Goal: Navigation & Orientation: Find specific page/section

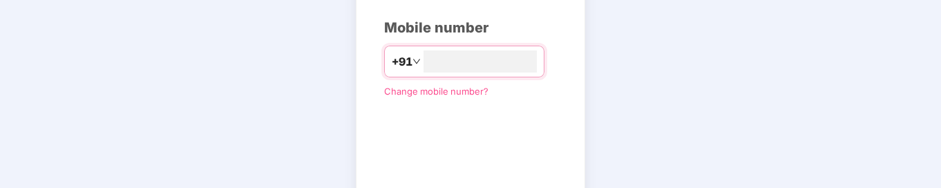
scroll to position [271, 0]
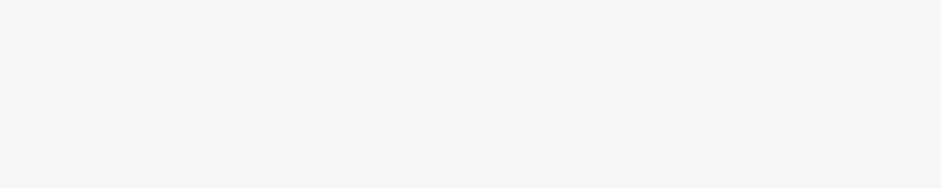
scroll to position [127, 0]
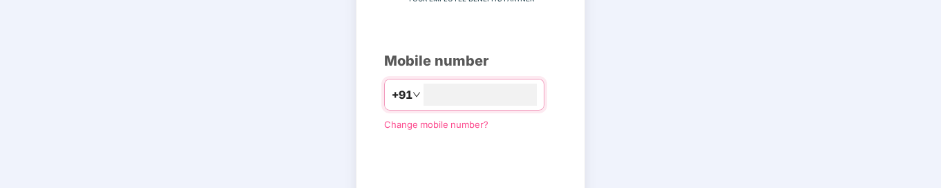
type input "**********"
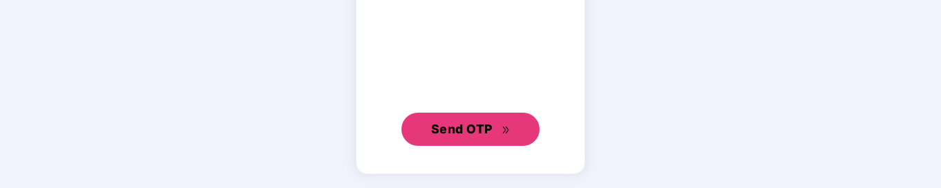
click at [470, 129] on button "Send OTP" at bounding box center [470, 129] width 138 height 33
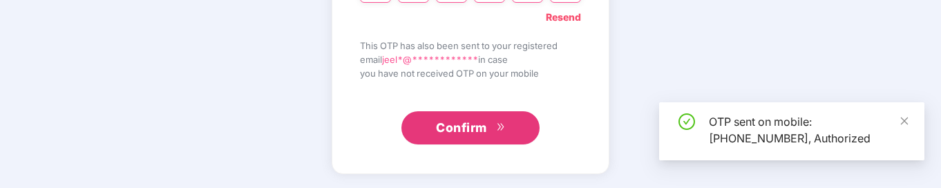
scroll to position [77, 0]
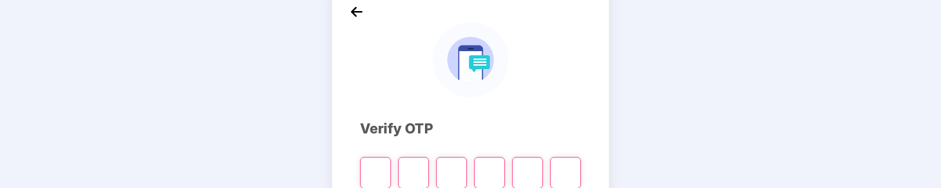
type input "*"
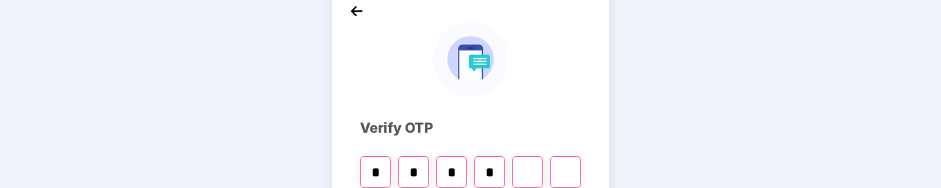
type input "*"
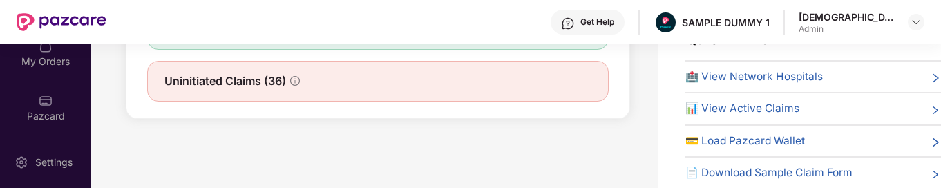
scroll to position [28, 0]
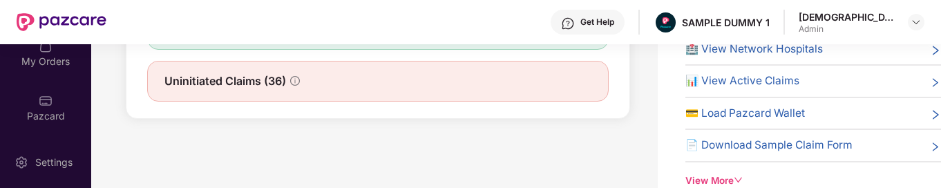
click at [916, 22] on img at bounding box center [915, 22] width 11 height 11
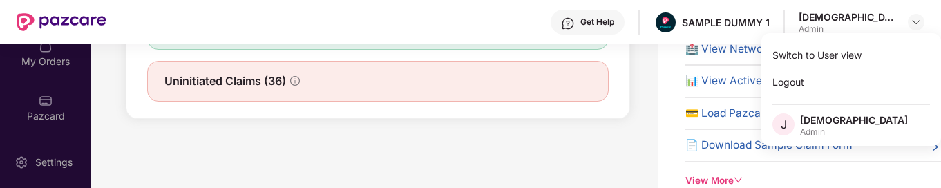
scroll to position [0, 0]
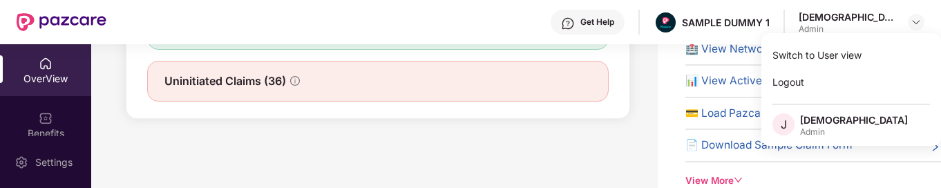
click at [44, 64] on img at bounding box center [46, 64] width 14 height 14
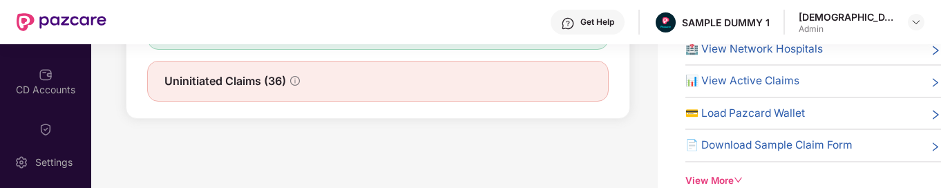
scroll to position [98, 0]
click at [44, 90] on div "Employees" at bounding box center [45, 90] width 91 height 14
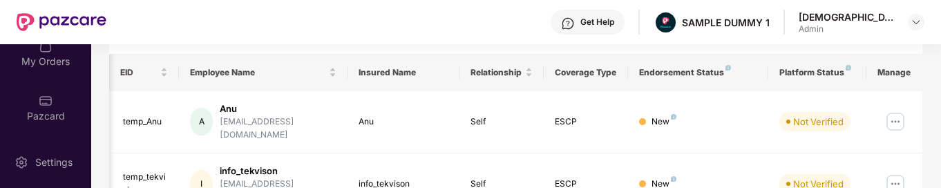
scroll to position [0, 83]
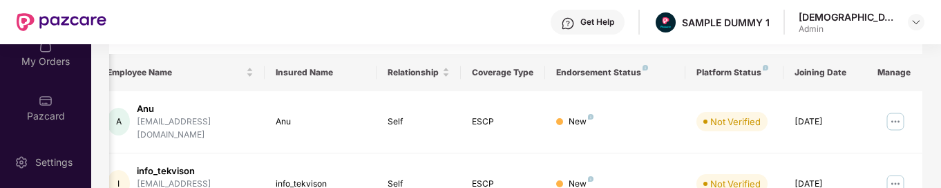
click at [897, 116] on img at bounding box center [895, 122] width 22 height 22
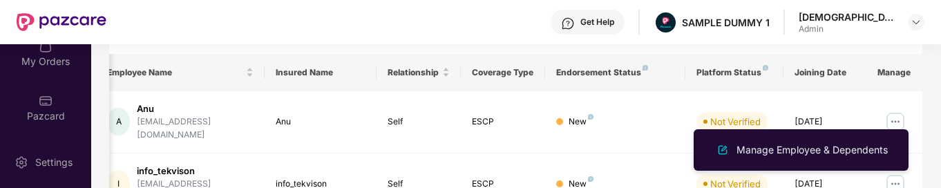
click at [897, 116] on img at bounding box center [895, 122] width 22 height 22
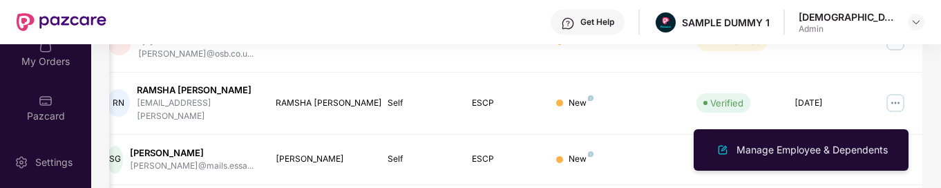
click at [812, 150] on div "Manage Employee & Dependents" at bounding box center [812, 149] width 157 height 15
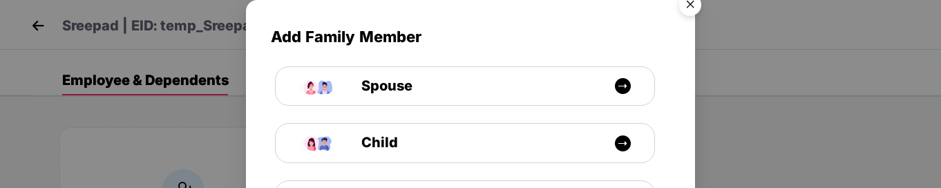
click at [689, 6] on button "Close" at bounding box center [689, 5] width 37 height 37
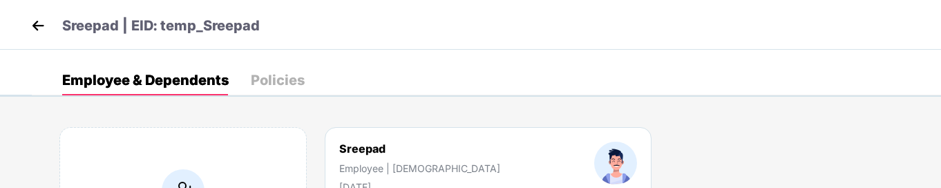
click at [38, 26] on img at bounding box center [38, 25] width 21 height 21
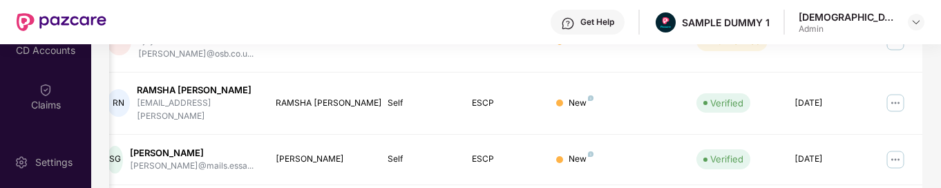
scroll to position [153, 0]
click at [44, 90] on div "CD Accounts" at bounding box center [45, 90] width 91 height 14
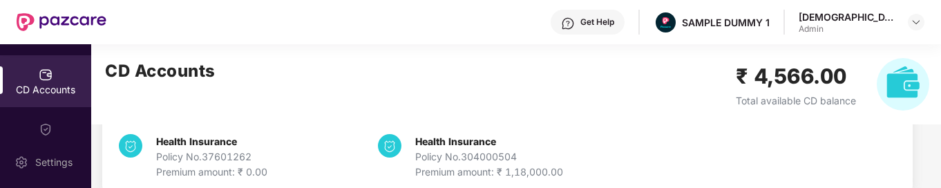
scroll to position [158, 0]
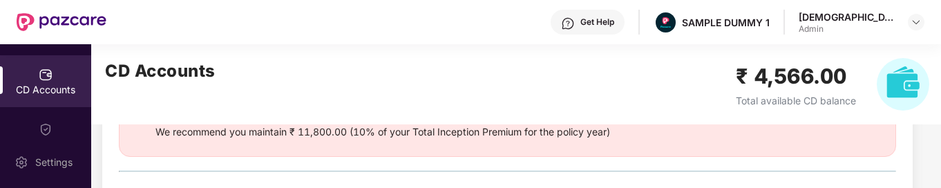
click at [849, 67] on button "Add CD Balance" at bounding box center [851, 67] width 92 height 25
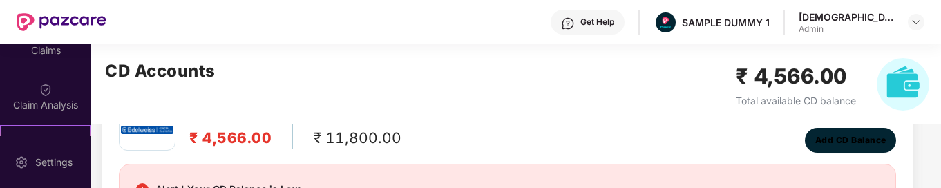
scroll to position [207, 0]
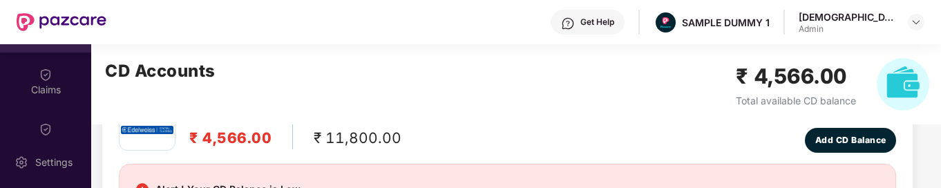
click at [44, 90] on div "Claims" at bounding box center [45, 90] width 91 height 14
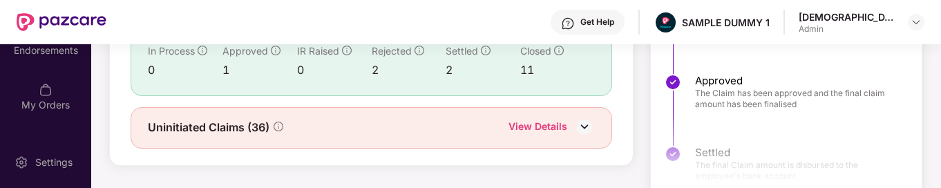
scroll to position [371, 0]
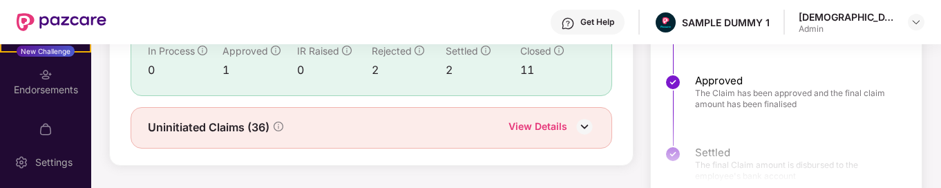
click at [44, 90] on div "Endorsements" at bounding box center [45, 90] width 91 height 14
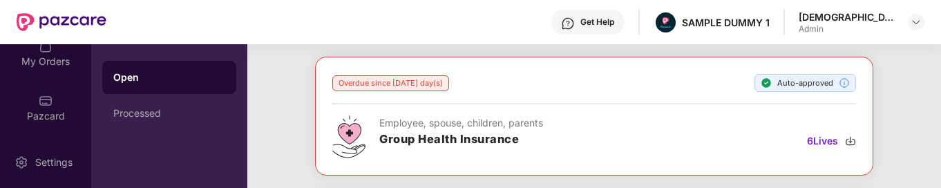
scroll to position [0, 0]
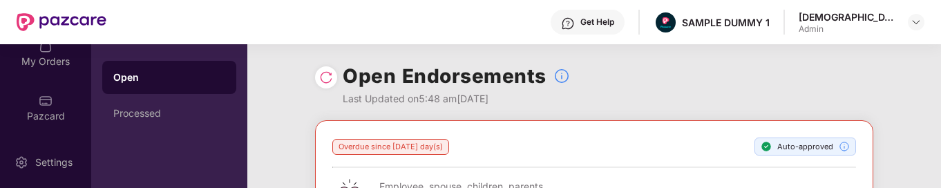
click at [325, 77] on img at bounding box center [326, 77] width 14 height 14
click at [169, 77] on div "Open" at bounding box center [169, 77] width 112 height 14
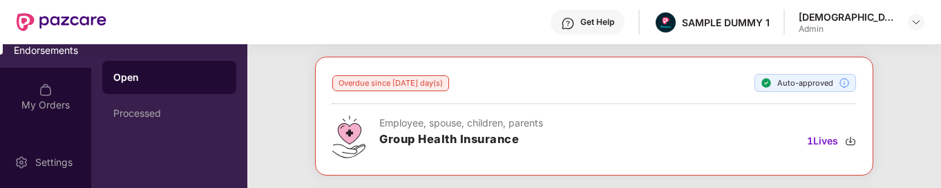
scroll to position [454, 0]
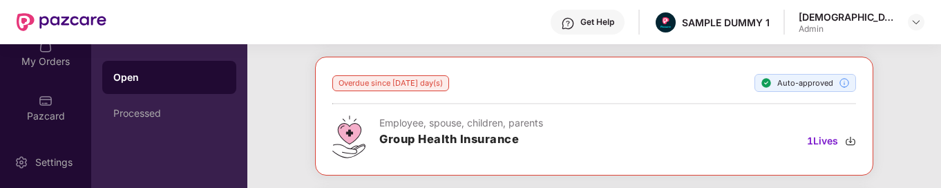
click at [44, 61] on div "My Orders" at bounding box center [45, 62] width 91 height 14
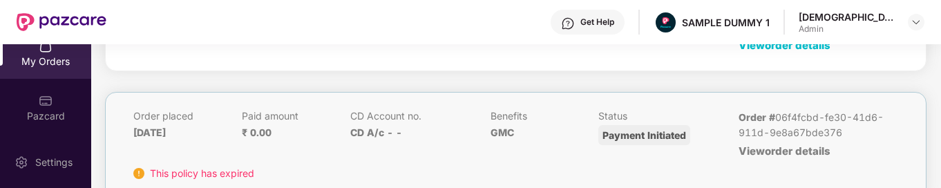
scroll to position [256, 0]
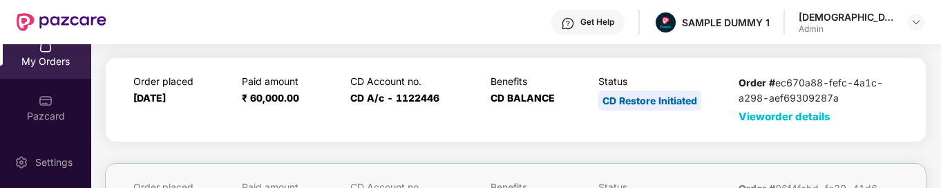
click at [738, 110] on span "View order details" at bounding box center [784, 116] width 92 height 13
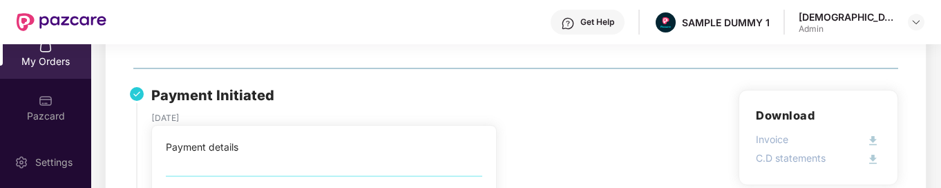
scroll to position [0, 0]
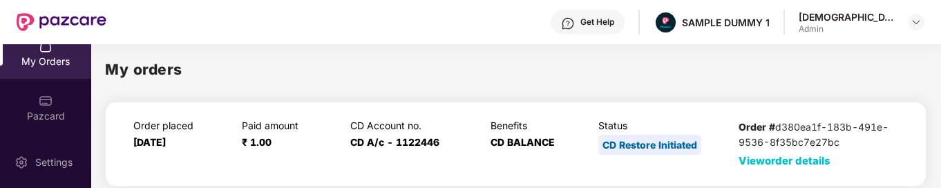
click at [44, 116] on div "Pazcard" at bounding box center [45, 116] width 91 height 14
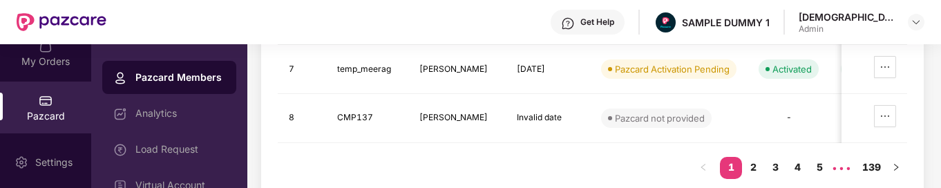
click at [54, 162] on div "Settings" at bounding box center [54, 162] width 46 height 14
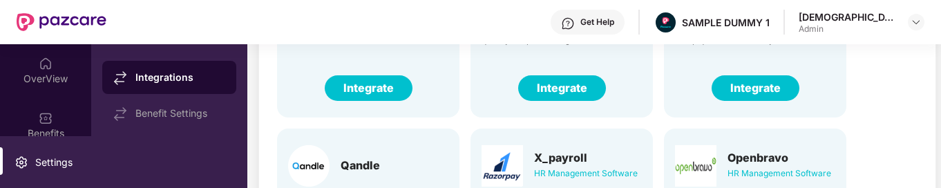
scroll to position [37, 0]
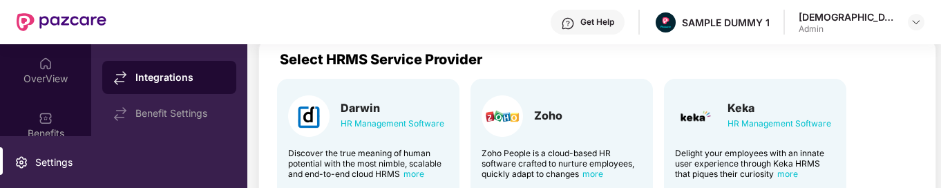
click at [368, 164] on div "Discover the true meaning of human potential with the most nimble, scalable and…" at bounding box center [368, 163] width 160 height 31
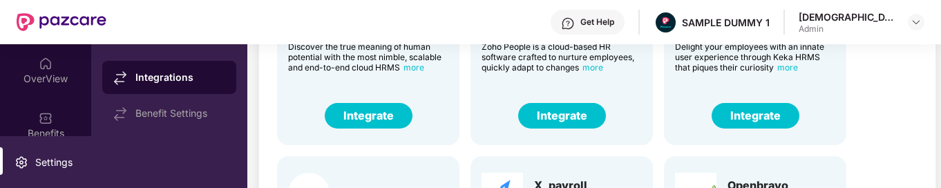
scroll to position [85, 0]
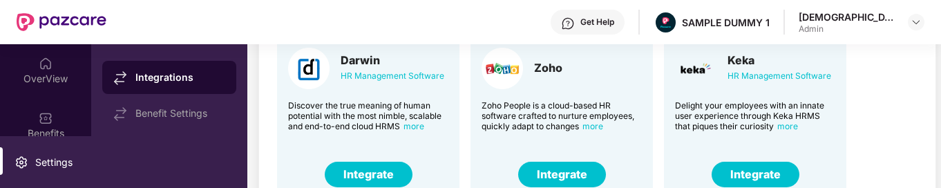
click at [403, 121] on span "more" at bounding box center [413, 126] width 21 height 10
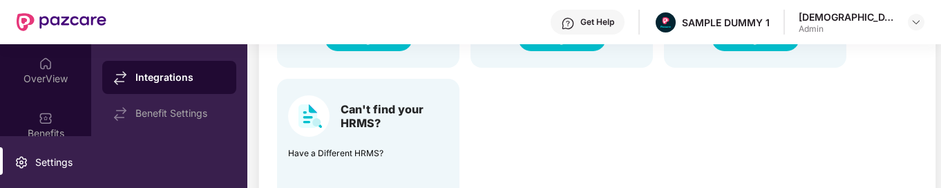
scroll to position [311, 0]
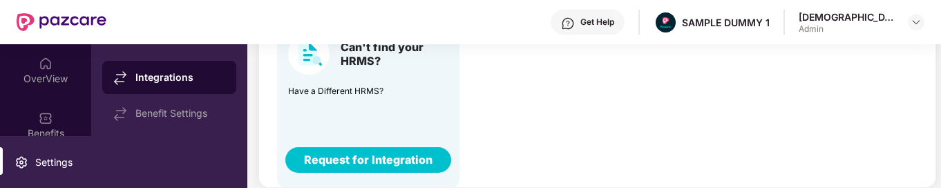
click at [883, 29] on div "Admin" at bounding box center [847, 28] width 97 height 11
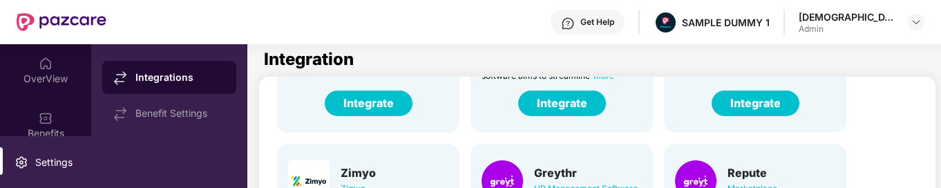
click at [916, 22] on img at bounding box center [915, 22] width 11 height 11
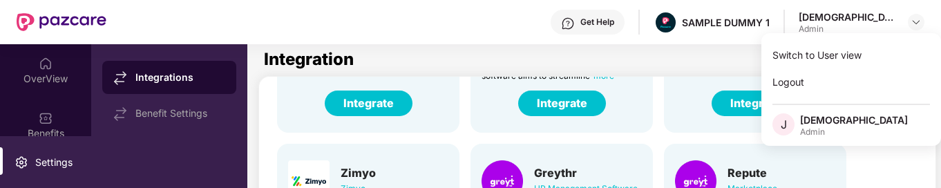
click at [916, 22] on img at bounding box center [915, 22] width 11 height 11
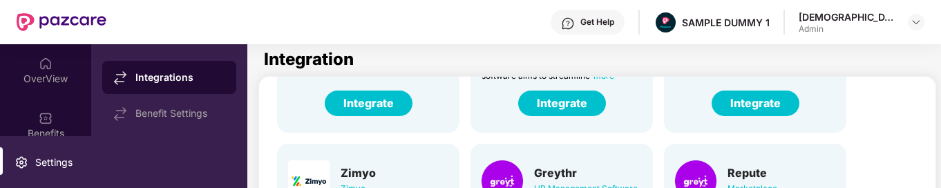
click at [883, 17] on div "[DEMOGRAPHIC_DATA]" at bounding box center [847, 16] width 97 height 13
click at [916, 22] on img at bounding box center [915, 22] width 11 height 11
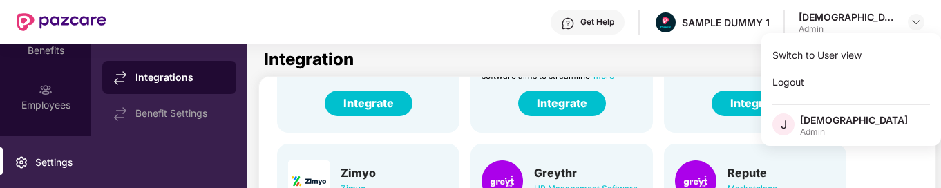
scroll to position [137, 0]
